Goal: Task Accomplishment & Management: Use online tool/utility

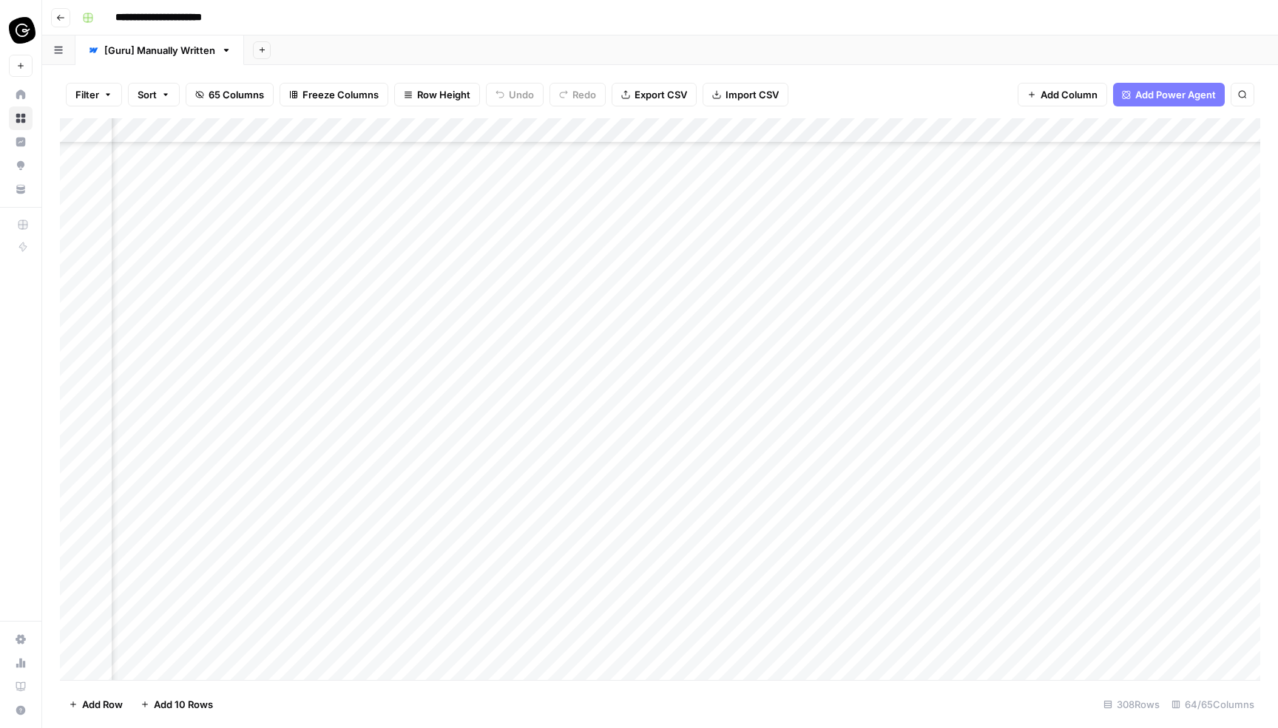
scroll to position [0, 2452]
click at [617, 205] on div "Add Column" at bounding box center [660, 399] width 1200 height 562
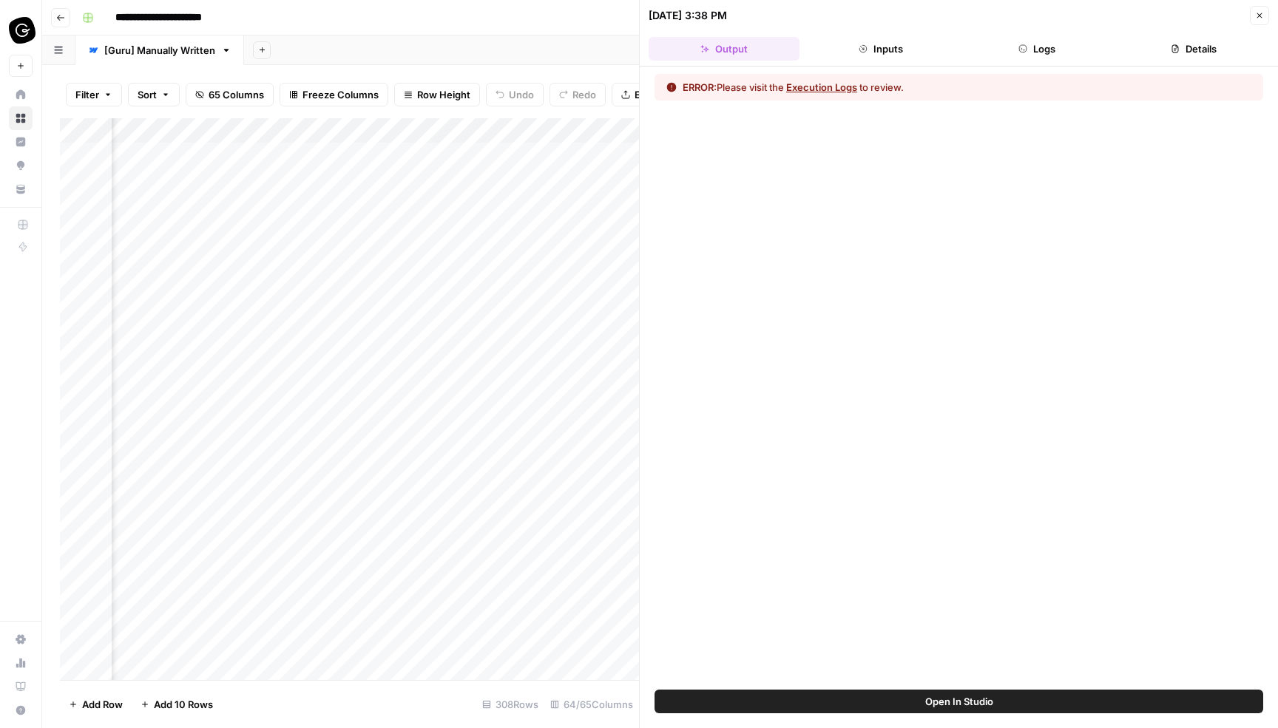
click at [839, 87] on button "Execution Logs" at bounding box center [821, 87] width 71 height 15
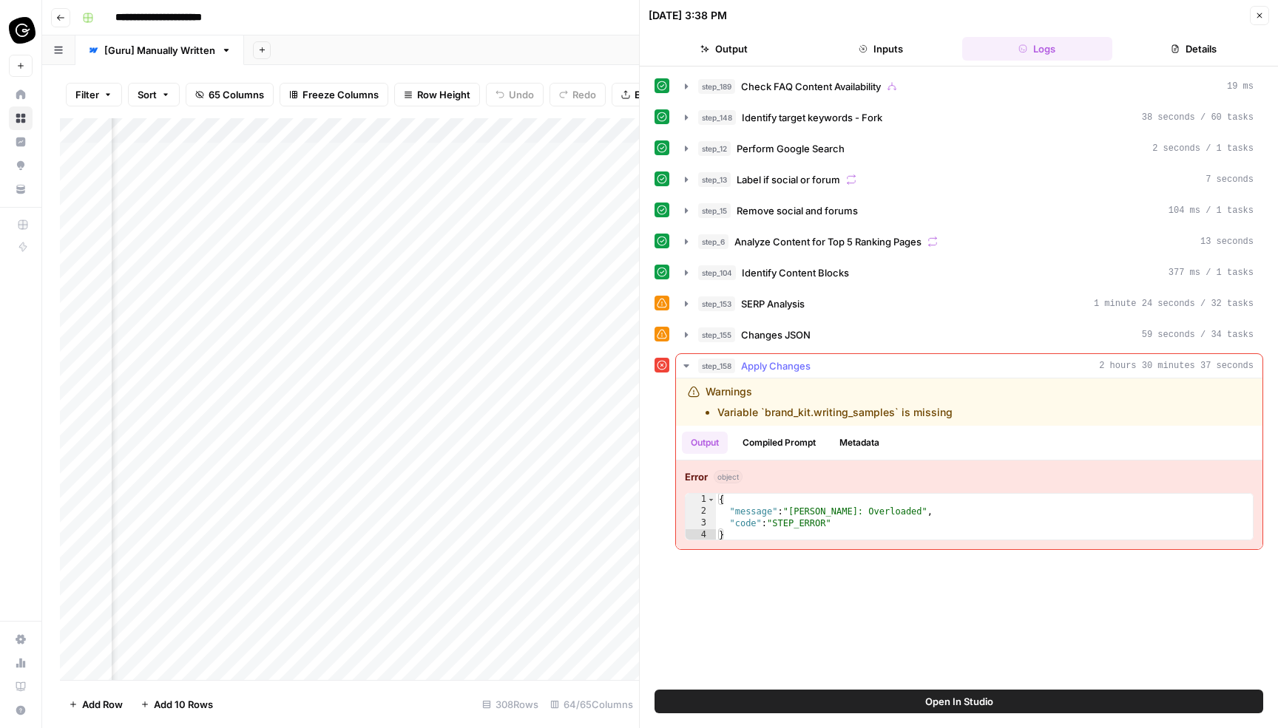
click at [802, 441] on button "Compiled Prompt" at bounding box center [779, 443] width 91 height 22
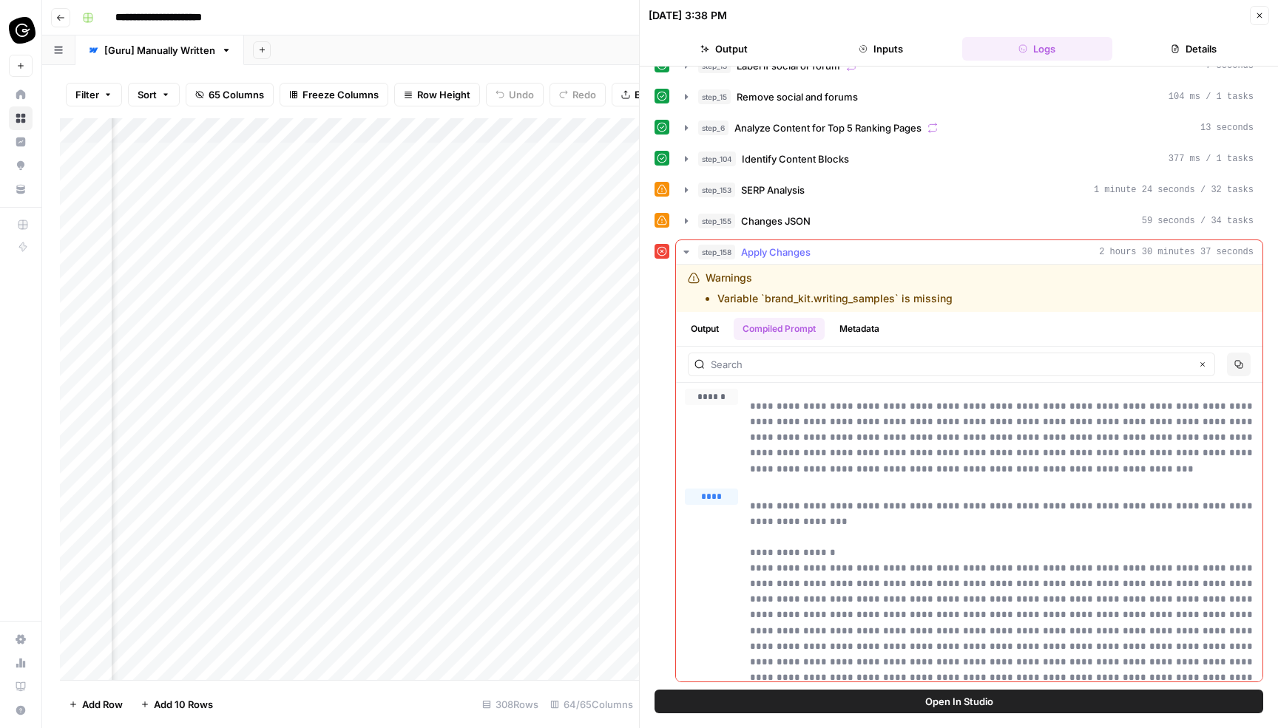
click at [878, 332] on button "Metadata" at bounding box center [859, 329] width 58 height 22
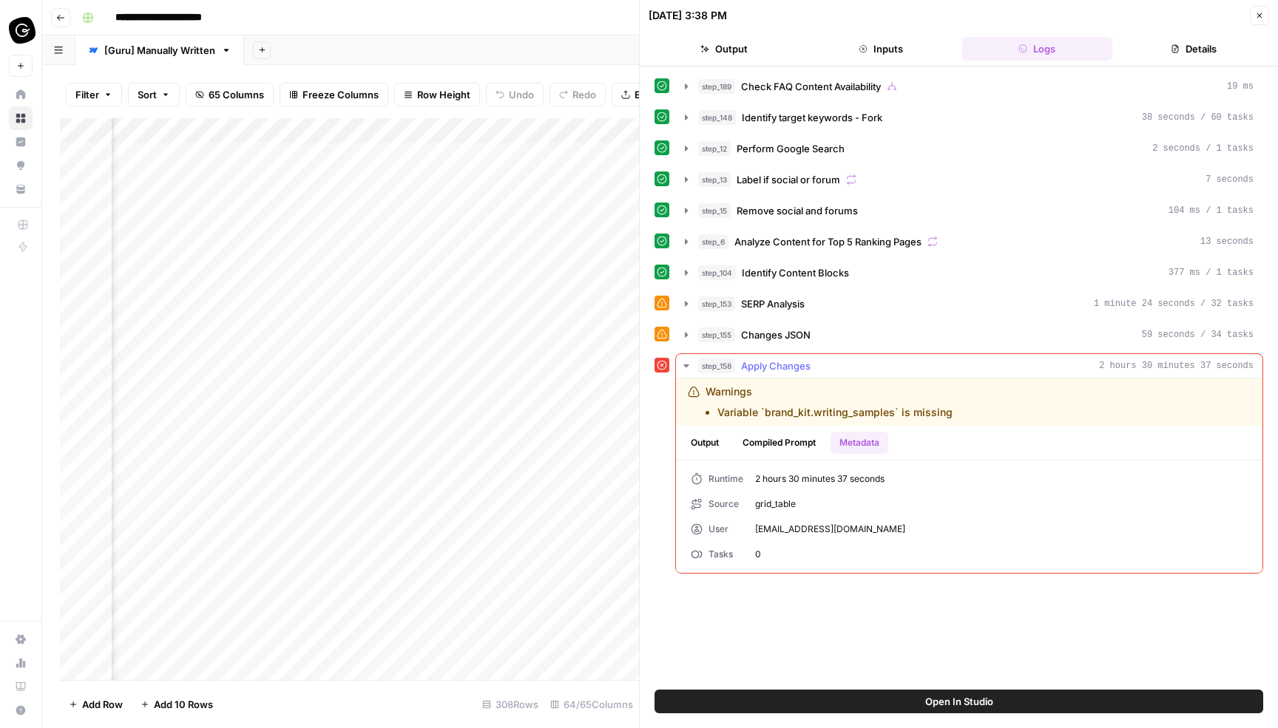
click at [776, 445] on button "Compiled Prompt" at bounding box center [779, 443] width 91 height 22
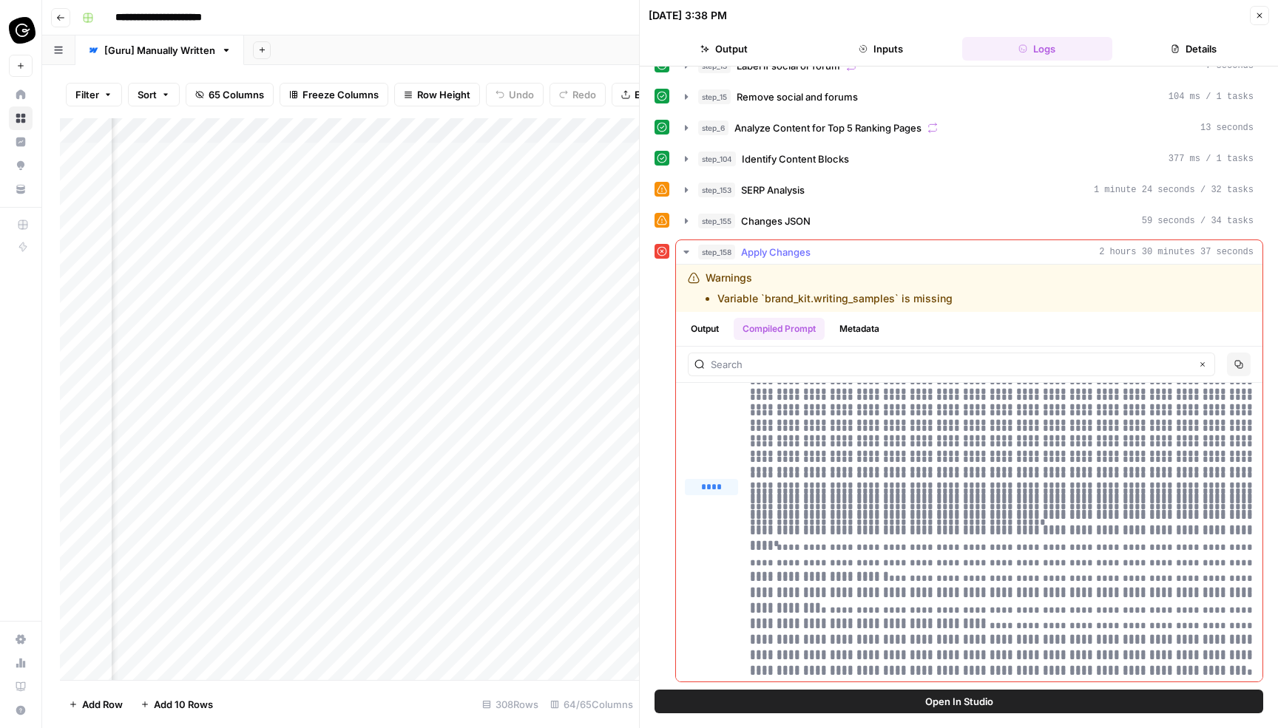
scroll to position [40959, 0]
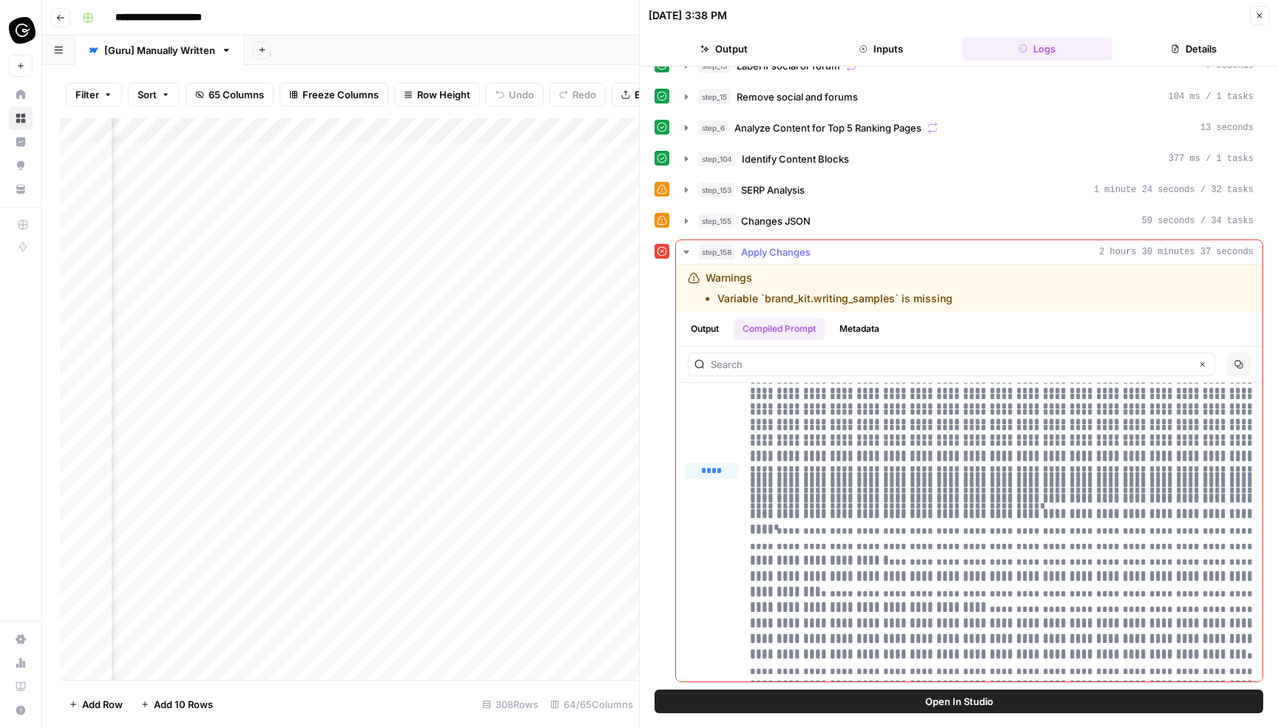
click at [707, 328] on button "Output" at bounding box center [705, 329] width 46 height 22
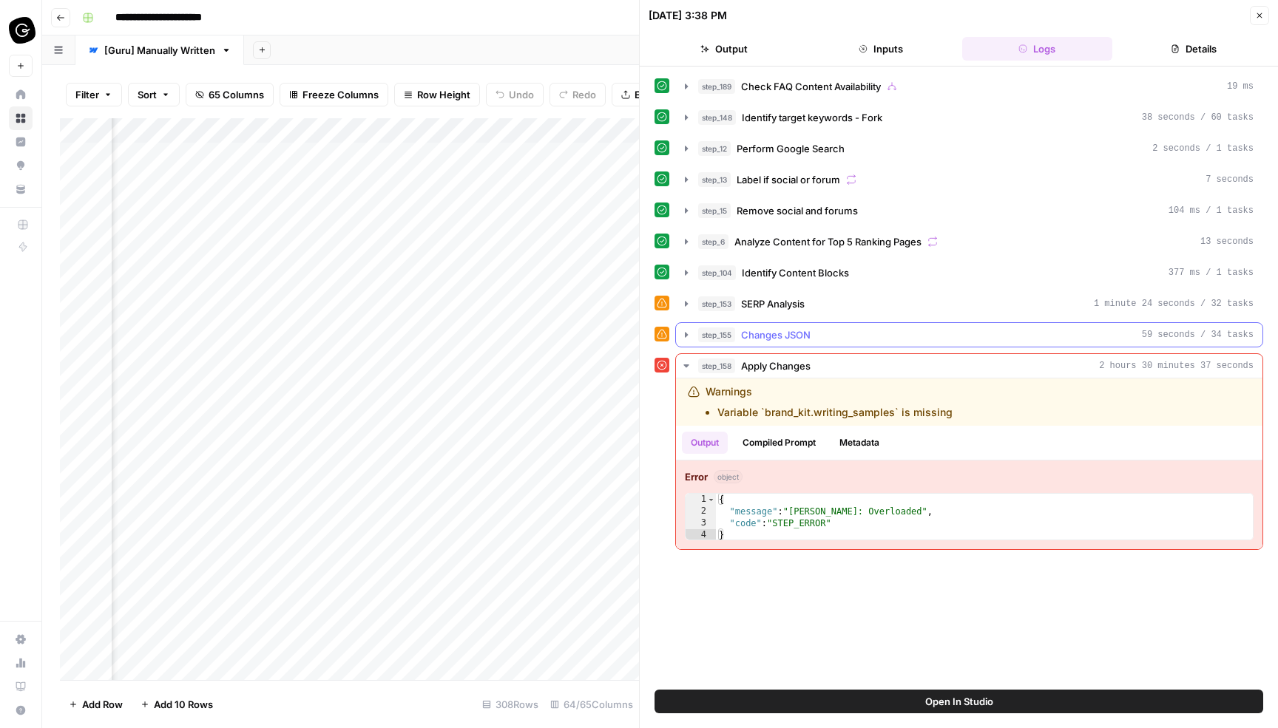
click at [774, 336] on span "Changes JSON" at bounding box center [776, 335] width 70 height 15
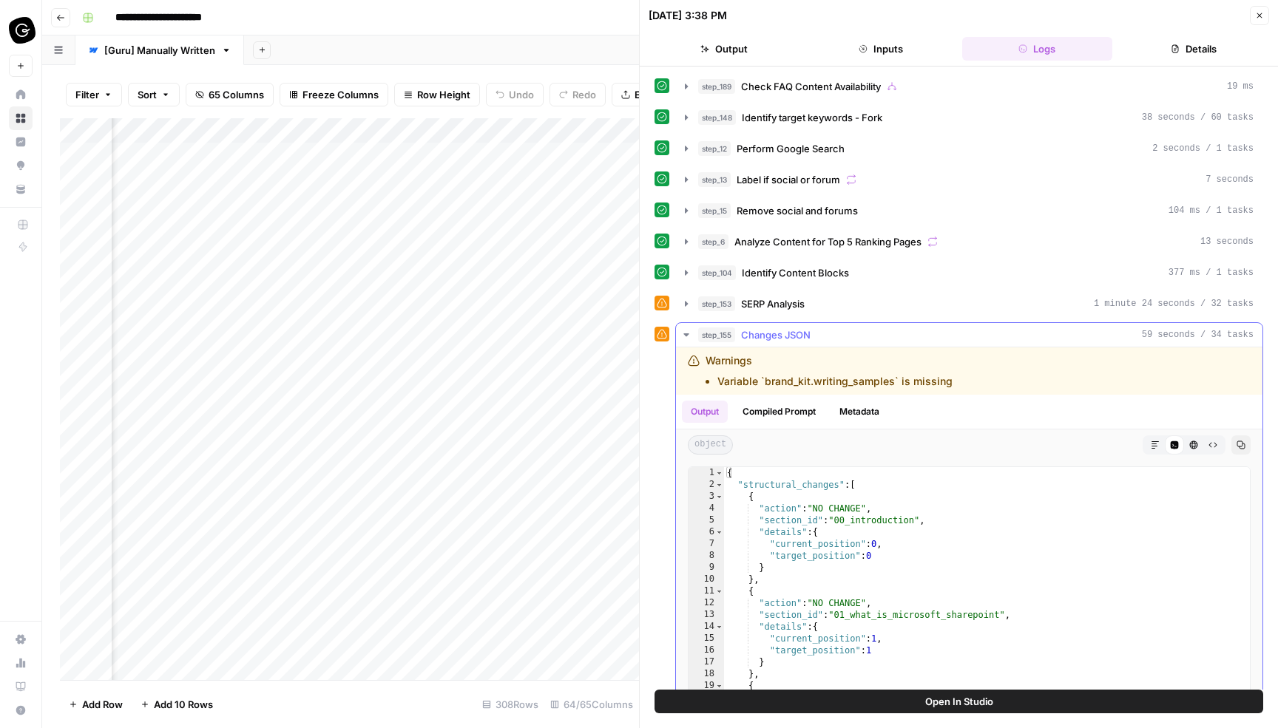
click at [774, 336] on span "Changes JSON" at bounding box center [776, 335] width 70 height 15
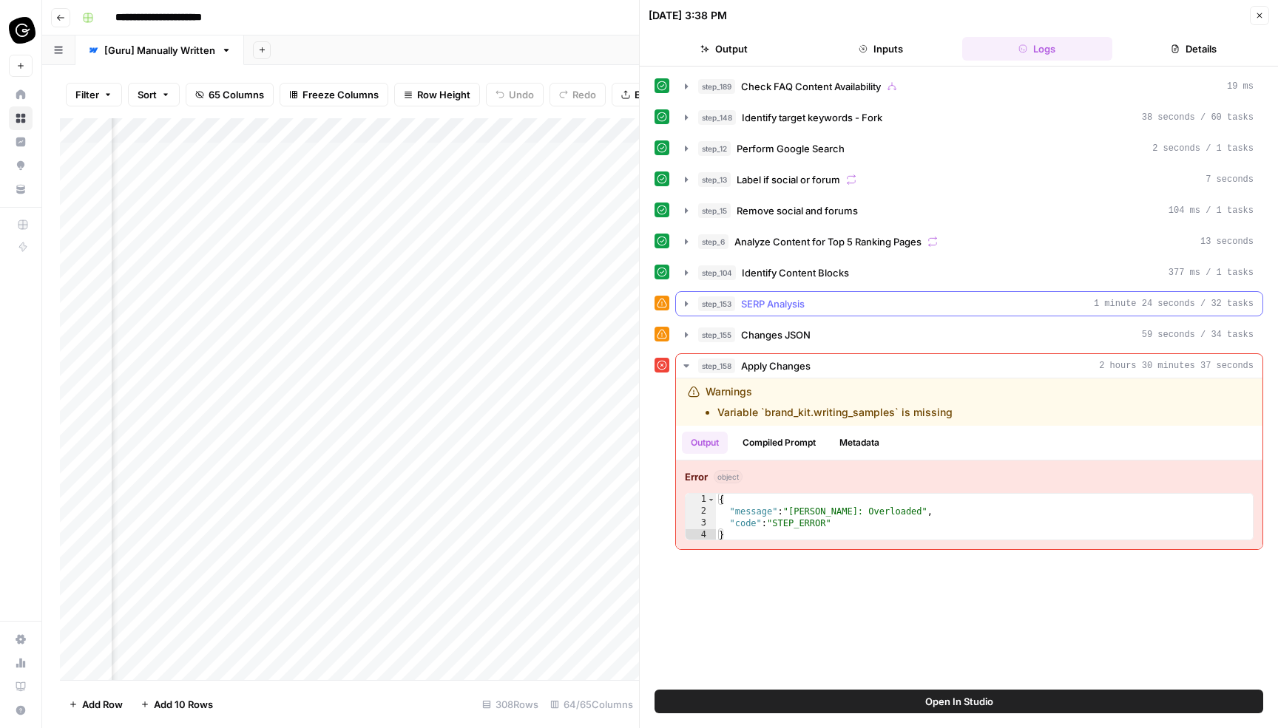
click at [683, 304] on icon "button" at bounding box center [686, 304] width 12 height 12
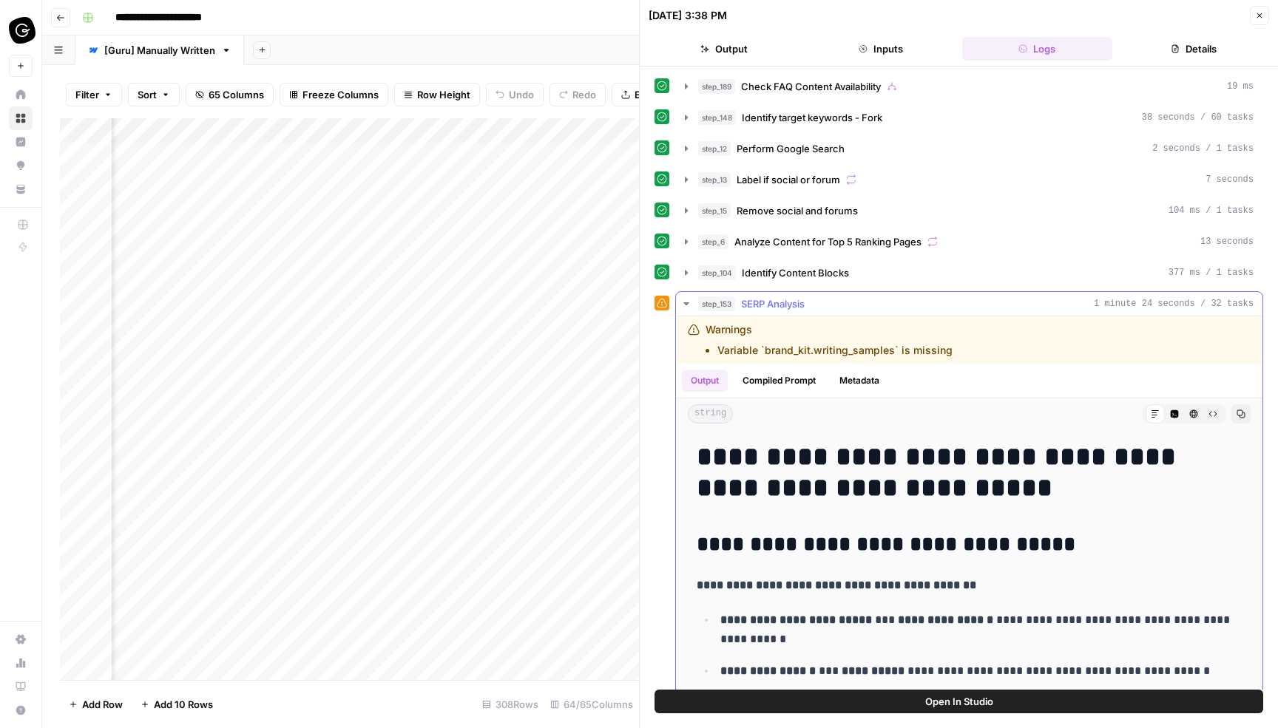
click at [683, 304] on icon "button" at bounding box center [686, 304] width 12 height 12
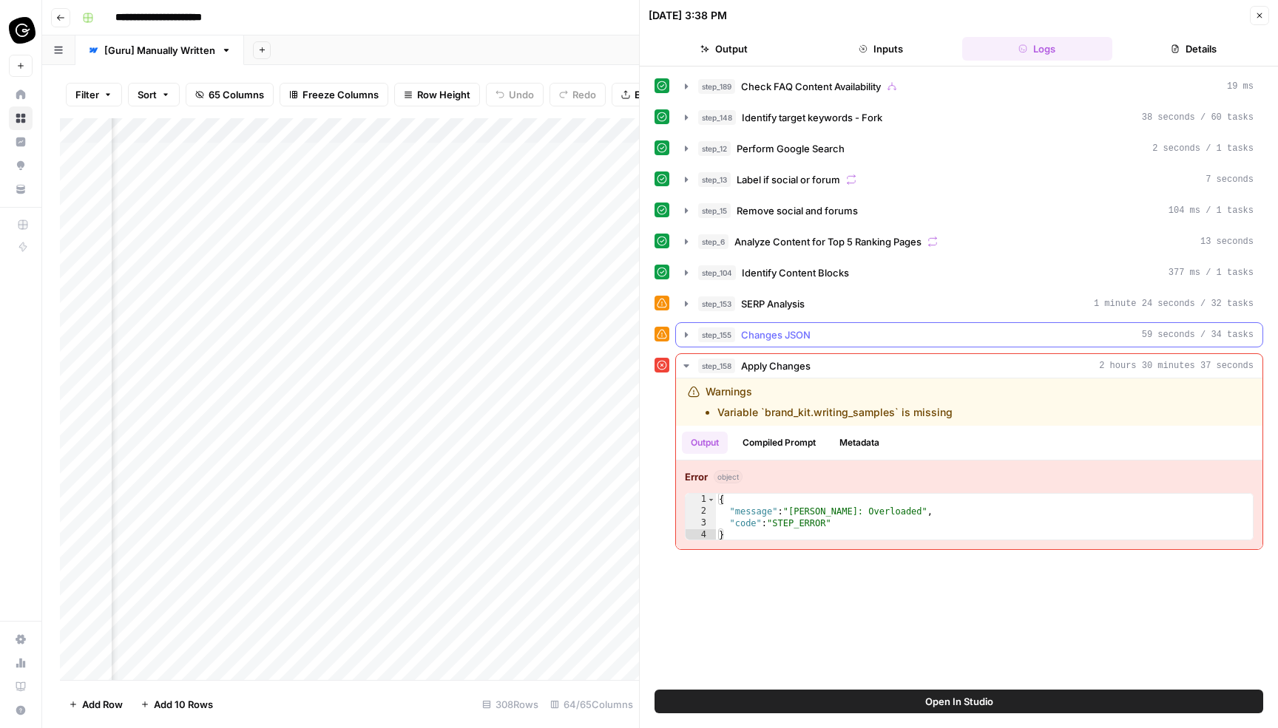
click at [685, 332] on icon "button" at bounding box center [686, 334] width 3 height 5
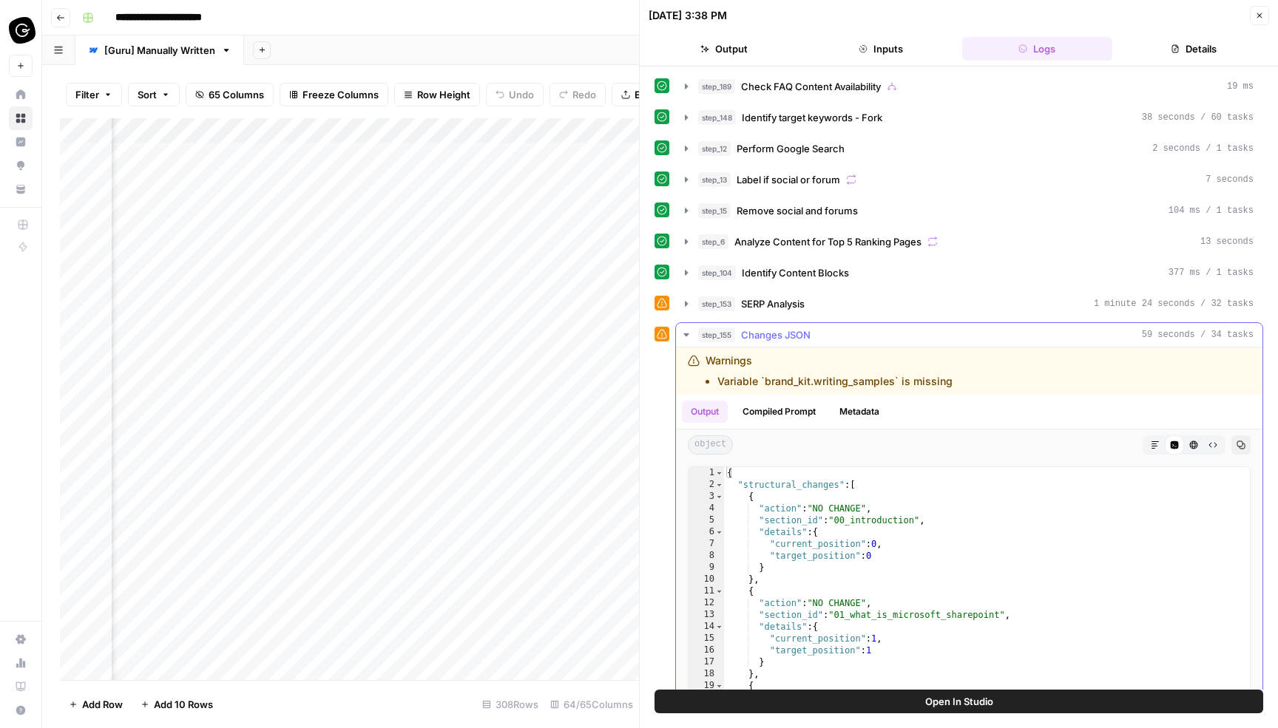
click at [685, 332] on icon "button" at bounding box center [686, 335] width 12 height 12
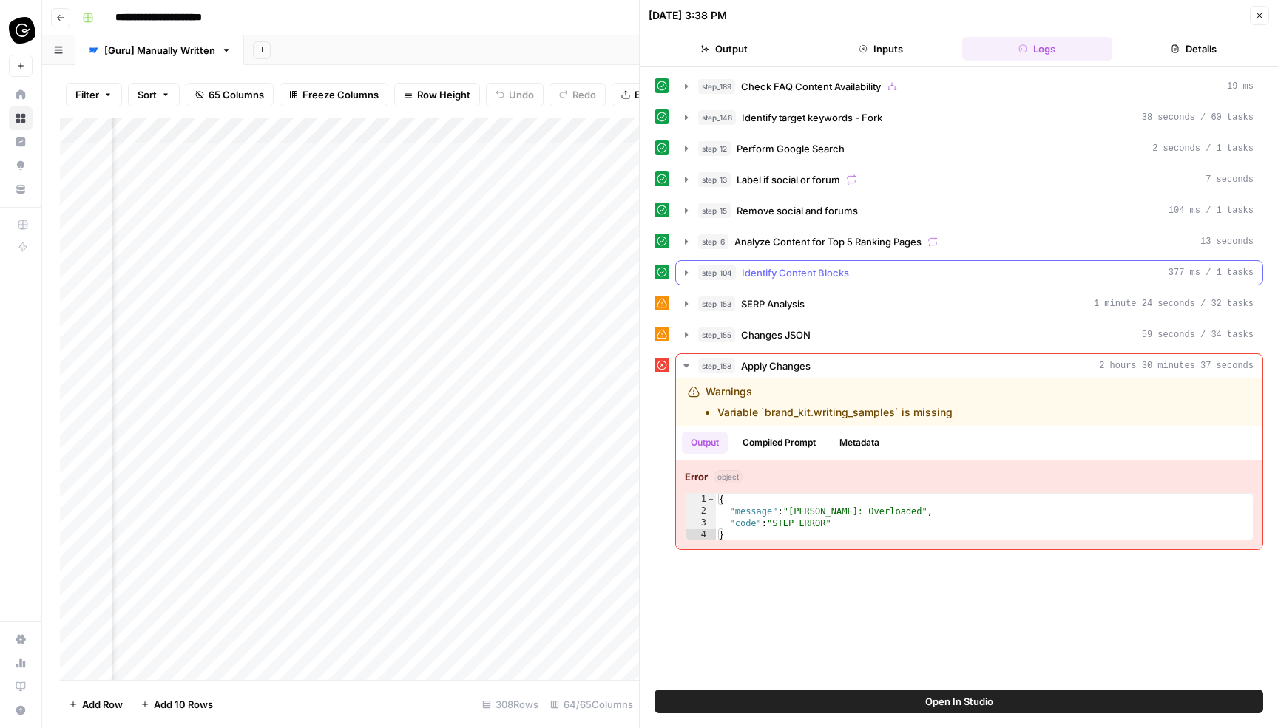
click at [683, 277] on icon "button" at bounding box center [686, 273] width 12 height 12
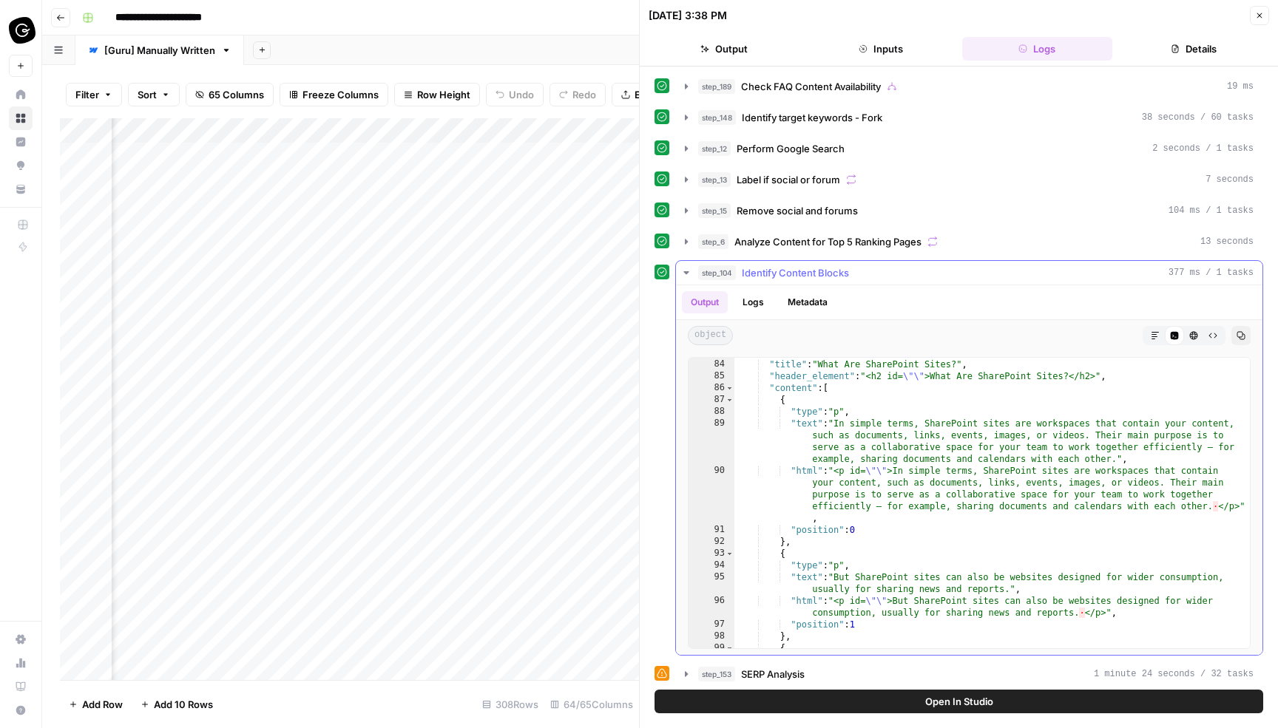
scroll to position [529, 0]
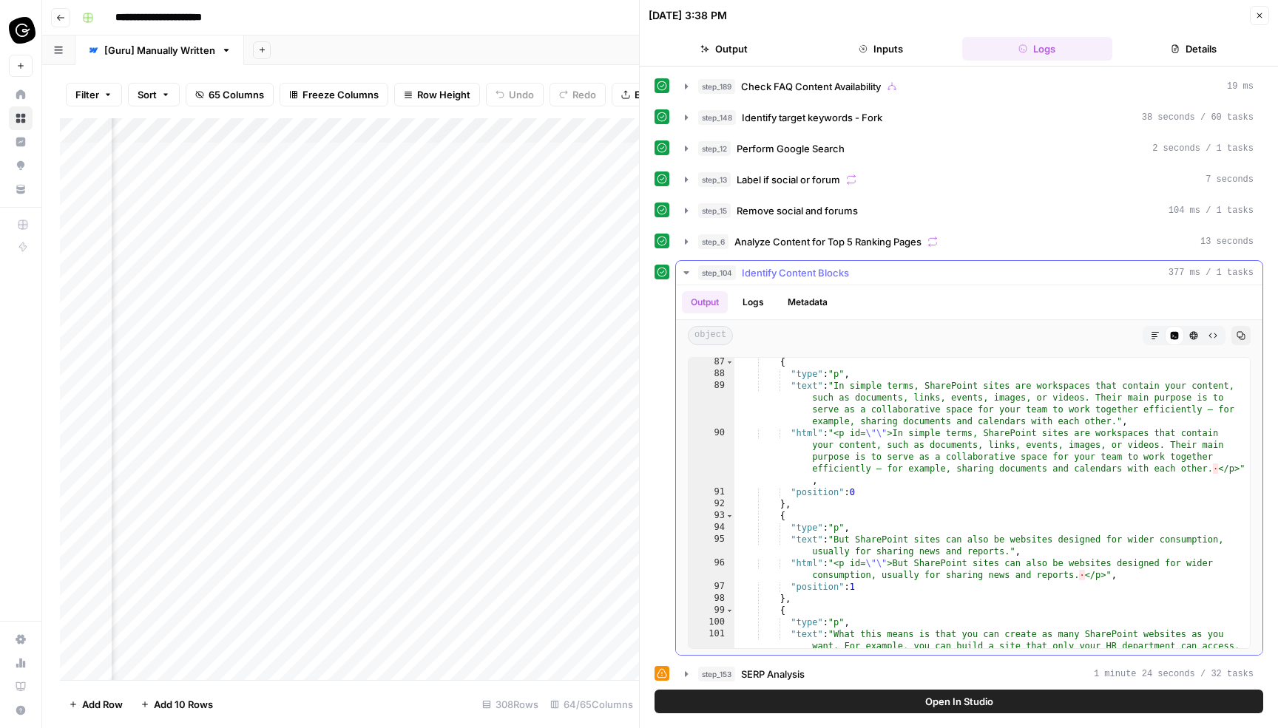
click at [685, 274] on icon "button" at bounding box center [686, 273] width 12 height 12
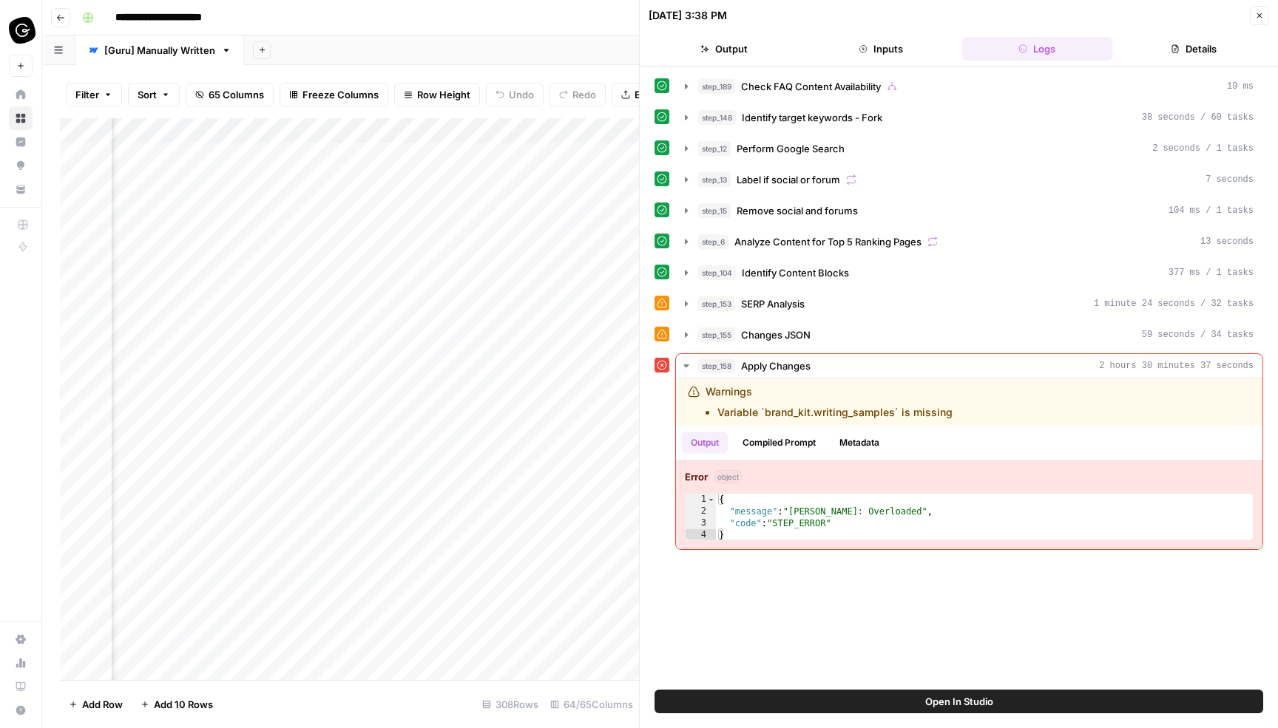
click at [557, 254] on div "Add Column" at bounding box center [349, 399] width 579 height 562
click at [1261, 18] on icon "button" at bounding box center [1259, 15] width 5 height 5
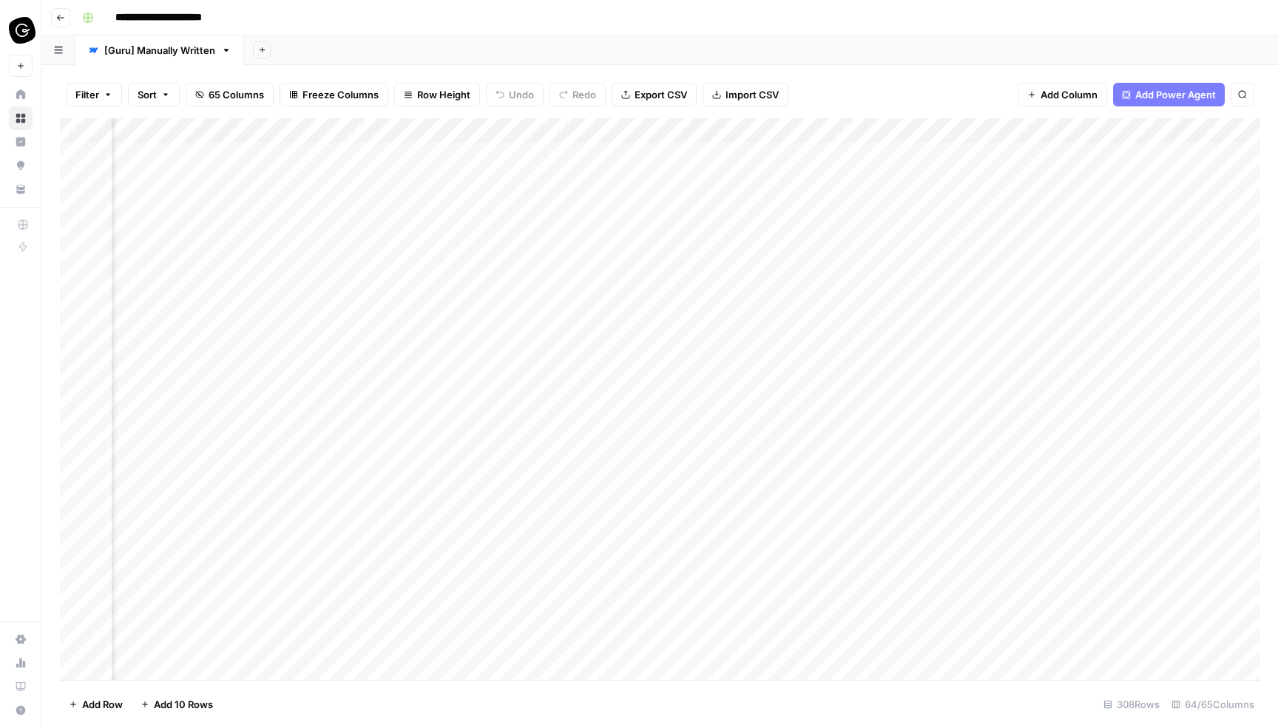
scroll to position [0, 963]
click at [501, 203] on div "Add Column" at bounding box center [660, 399] width 1200 height 562
click at [501, 254] on div "Add Column" at bounding box center [660, 399] width 1200 height 562
click at [927, 282] on div "Add Column" at bounding box center [660, 399] width 1200 height 562
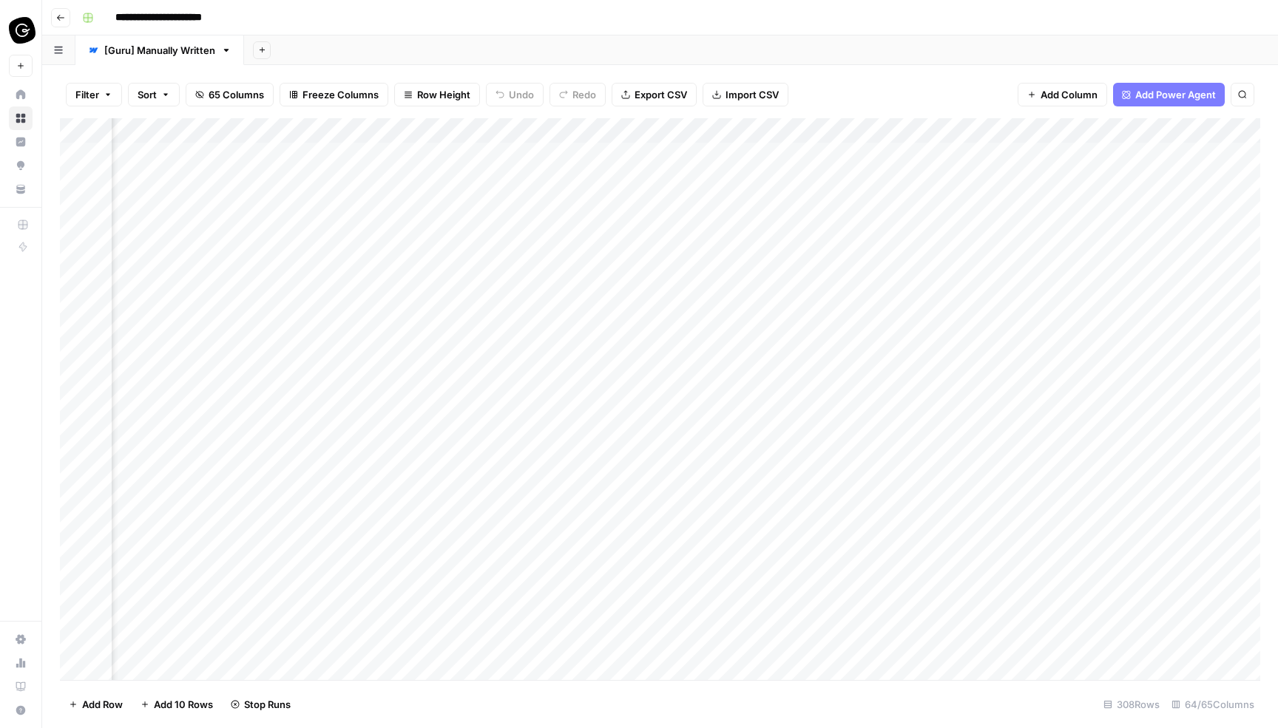
click at [927, 304] on div "Add Column" at bounding box center [660, 399] width 1200 height 562
click at [643, 204] on div "Add Column" at bounding box center [660, 399] width 1200 height 562
click at [641, 255] on div "Add Column" at bounding box center [660, 399] width 1200 height 562
click at [642, 277] on div "Add Column" at bounding box center [660, 399] width 1200 height 562
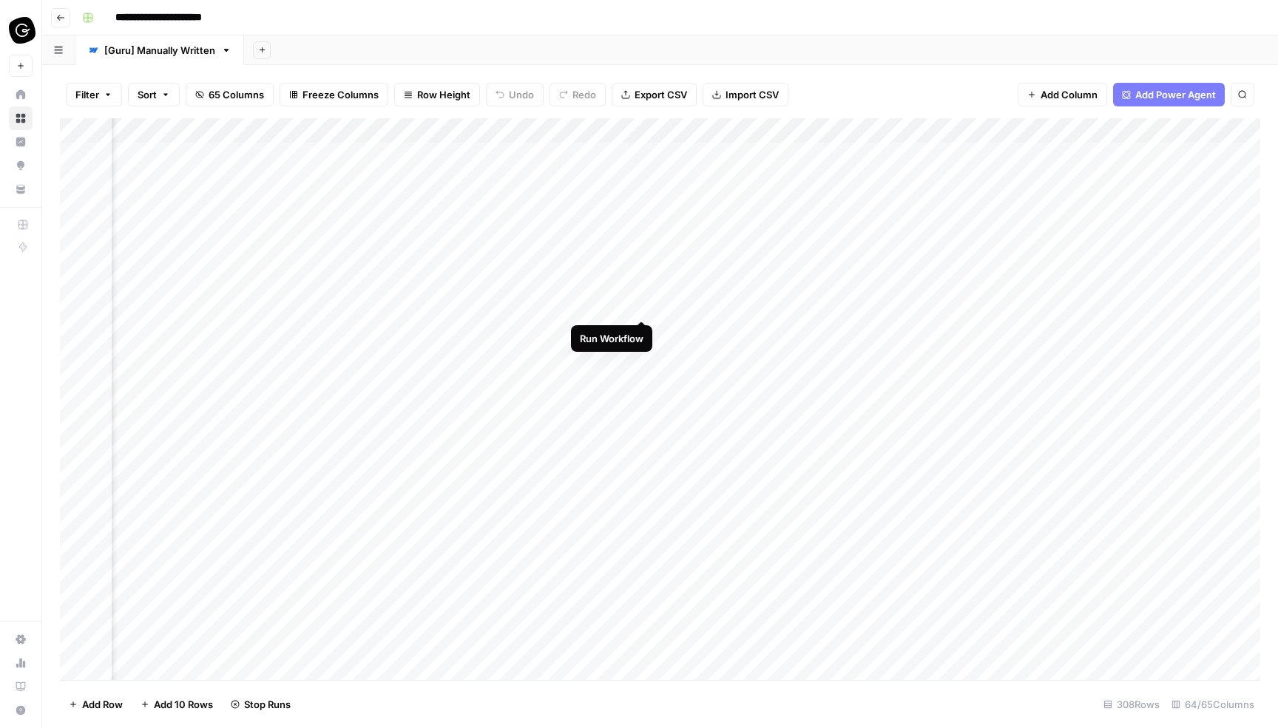
click at [643, 310] on div "Add Column" at bounding box center [660, 399] width 1200 height 562
click at [629, 333] on div "Add Column" at bounding box center [660, 399] width 1200 height 562
